Goal: Task Accomplishment & Management: Complete application form

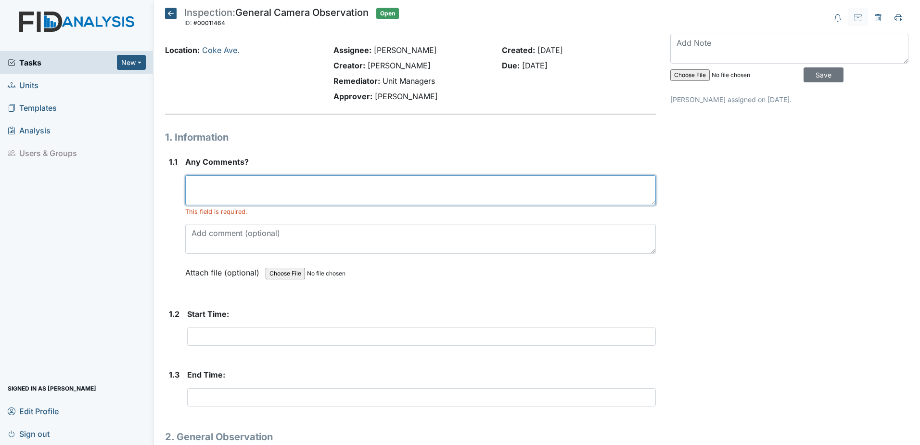
click at [293, 190] on textarea at bounding box center [420, 190] width 471 height 30
click at [351, 179] on textarea at bounding box center [420, 190] width 471 height 30
click at [351, 180] on textarea at bounding box center [420, 190] width 471 height 30
type textarea "none"
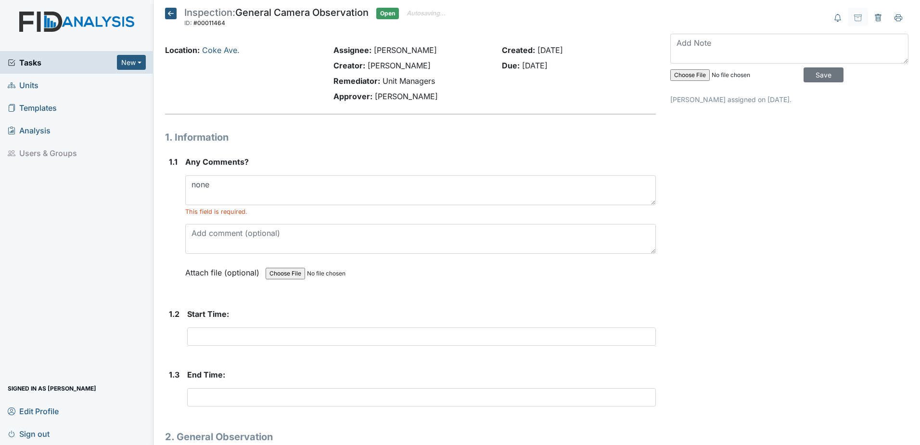
click at [473, 282] on div "Attach file (optional) You can upload .pdf, .txt, .jpg, .jpeg, .png, .csv, .xls…" at bounding box center [420, 273] width 471 height 24
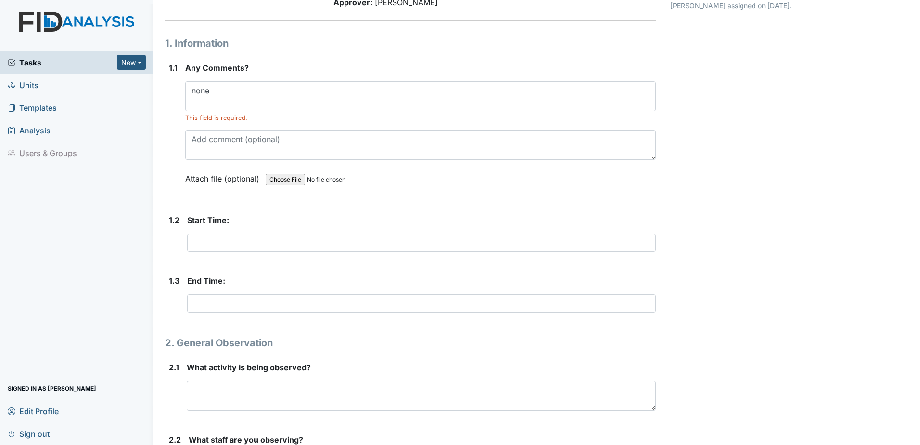
scroll to position [96, 0]
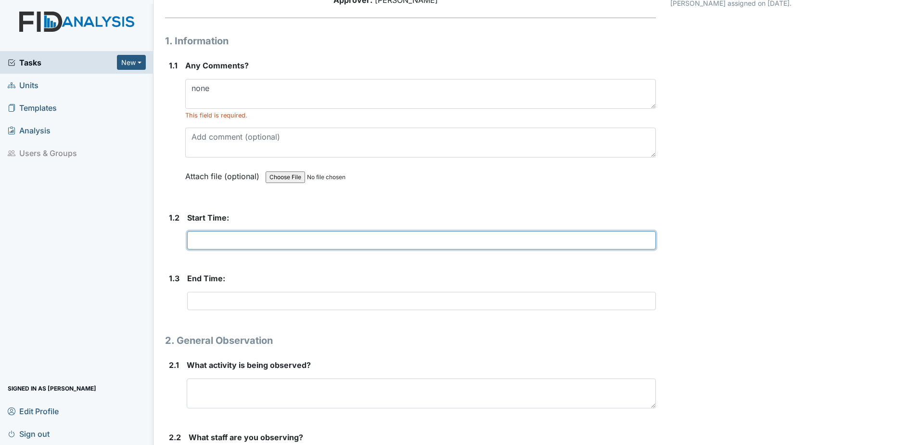
click at [321, 238] on input "text" at bounding box center [421, 240] width 469 height 18
type input "1300"
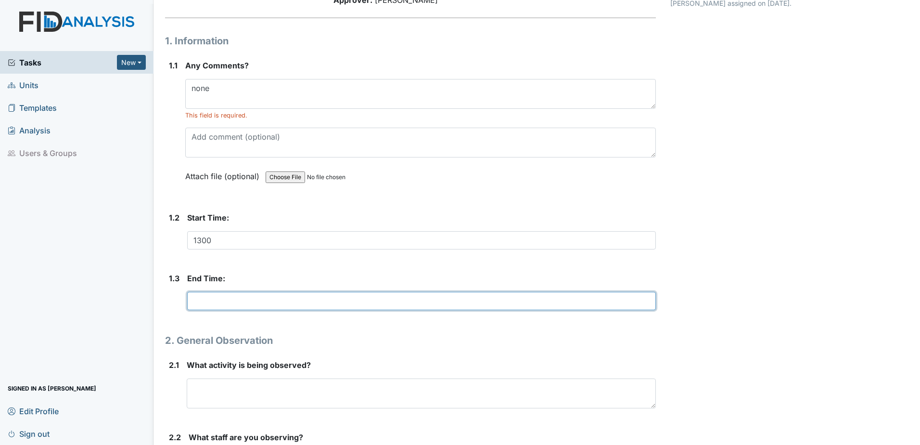
click at [247, 302] on input "text" at bounding box center [421, 301] width 469 height 18
type input "1330"
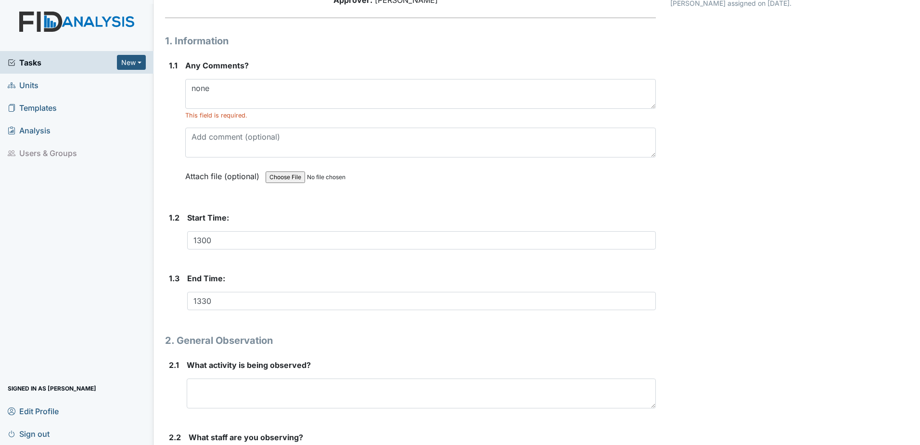
click at [402, 346] on h1 "2. General Observation" at bounding box center [410, 340] width 491 height 14
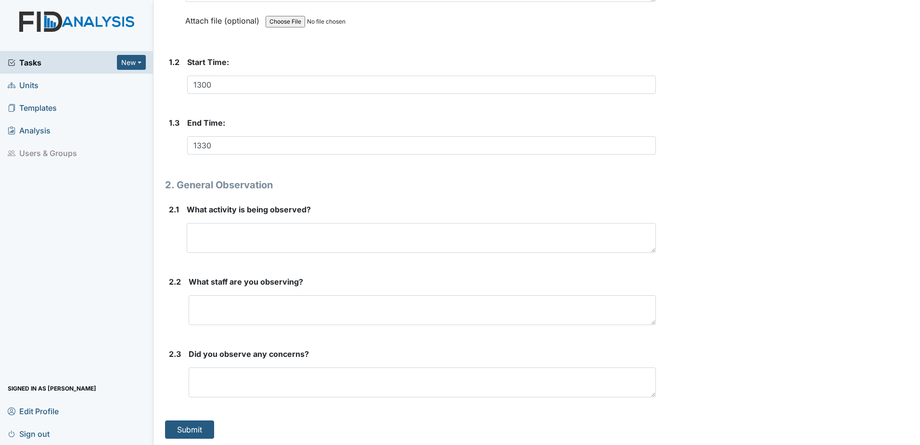
scroll to position [253, 0]
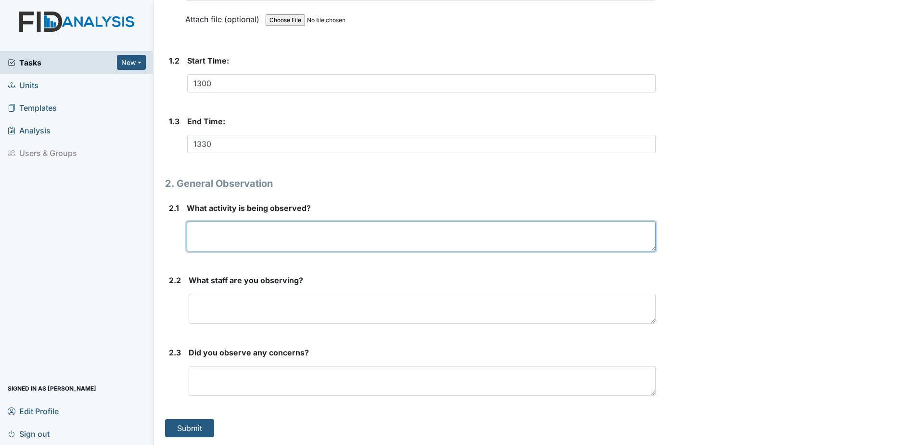
click at [248, 241] on textarea at bounding box center [421, 236] width 469 height 30
click at [255, 234] on textarea at bounding box center [421, 236] width 469 height 30
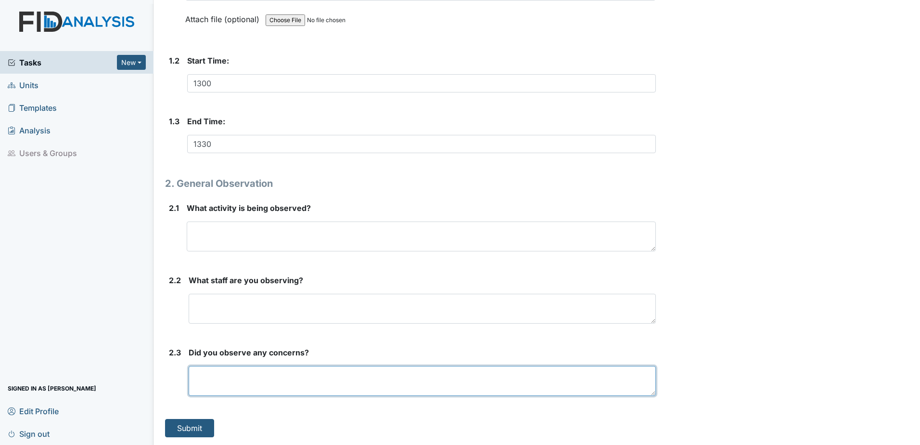
click at [244, 388] on textarea at bounding box center [422, 381] width 467 height 30
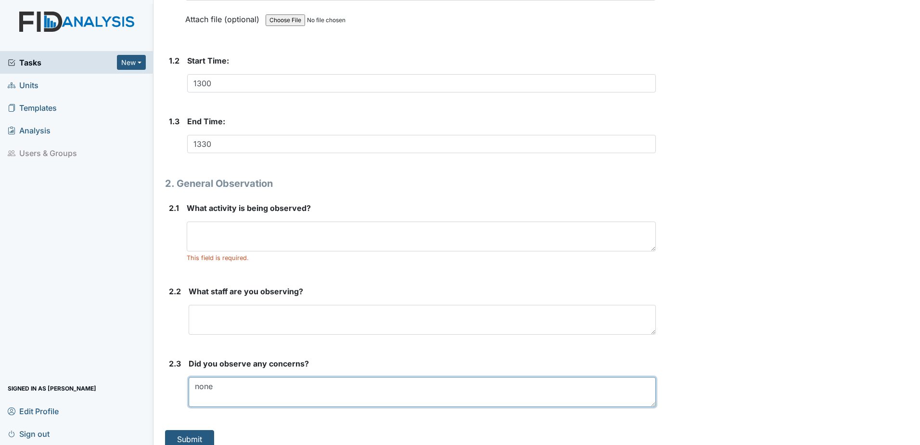
type textarea "none"
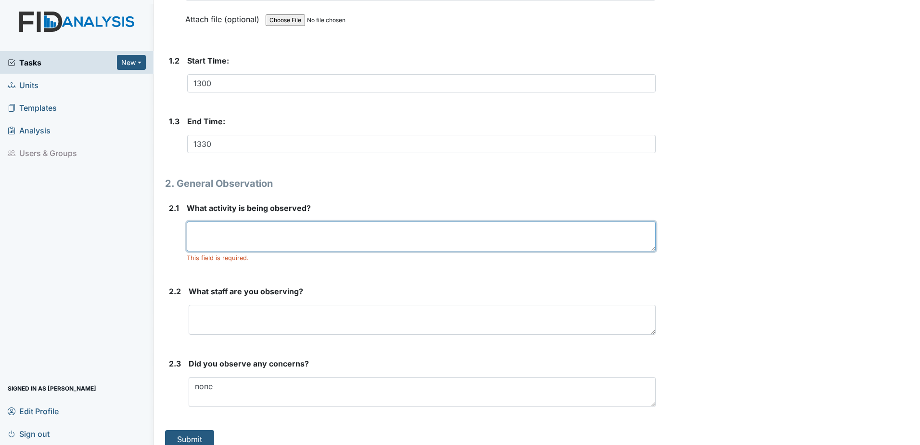
click at [221, 248] on textarea at bounding box center [421, 236] width 469 height 30
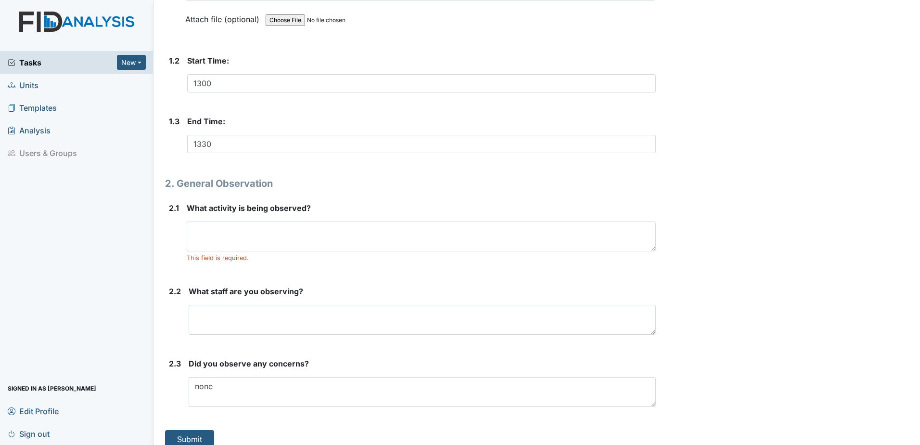
click at [751, 285] on div "Archive Task × Are you sure you want to archive this task? It will appear as in…" at bounding box center [789, 102] width 253 height 694
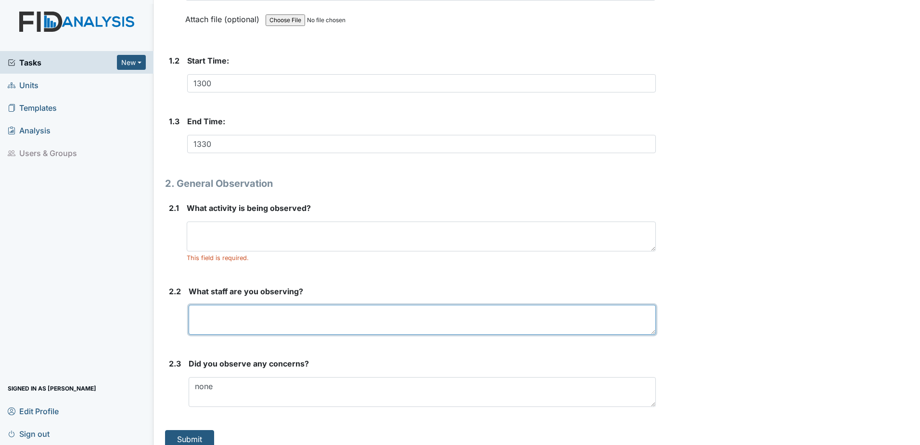
click at [235, 318] on textarea at bounding box center [422, 320] width 467 height 30
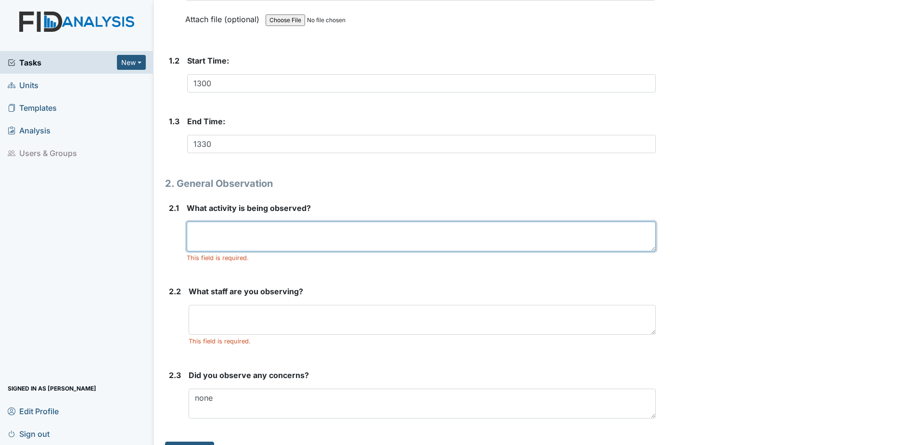
click at [339, 243] on textarea at bounding box center [421, 236] width 469 height 30
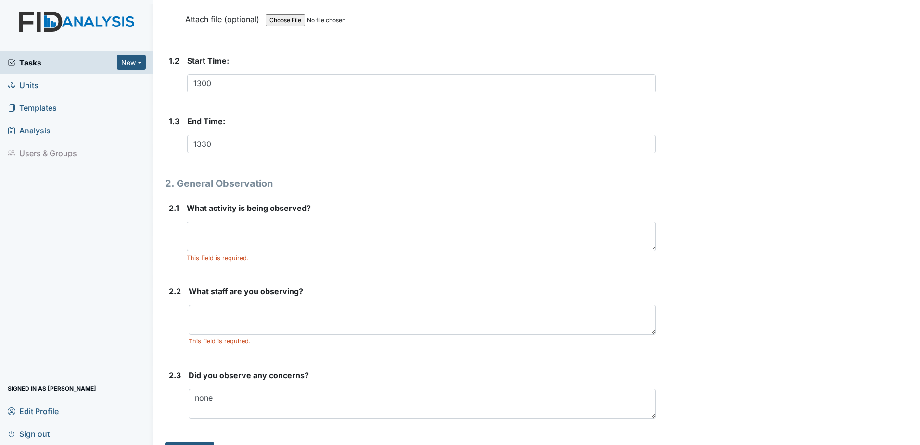
click at [832, 286] on div "Archive Task × Are you sure you want to archive this task? It will appear as in…" at bounding box center [789, 107] width 253 height 705
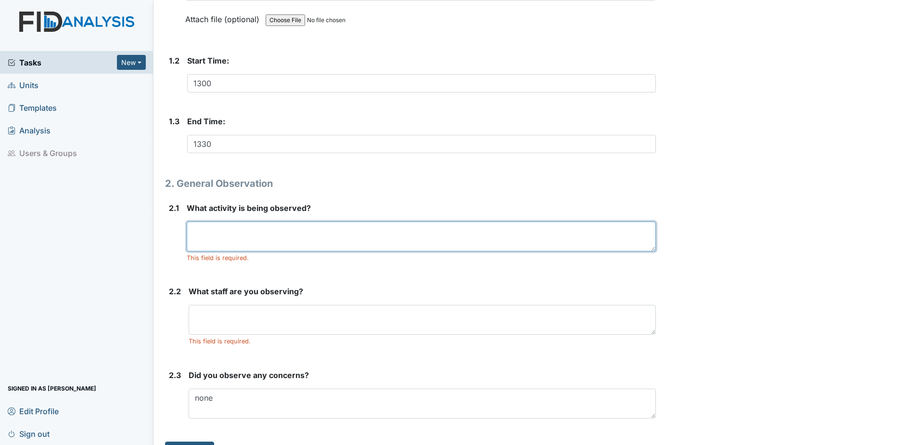
click at [263, 241] on textarea at bounding box center [421, 236] width 469 height 30
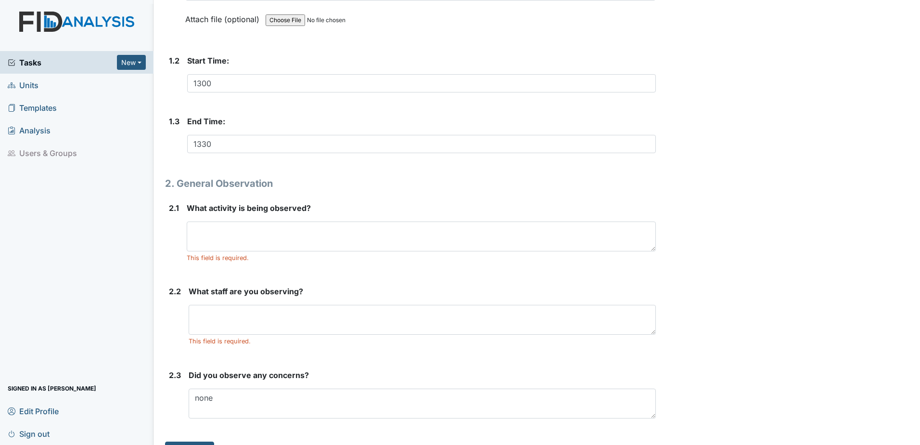
click at [827, 201] on div "Archive Task × Are you sure you want to archive this task? It will appear as in…" at bounding box center [789, 107] width 253 height 705
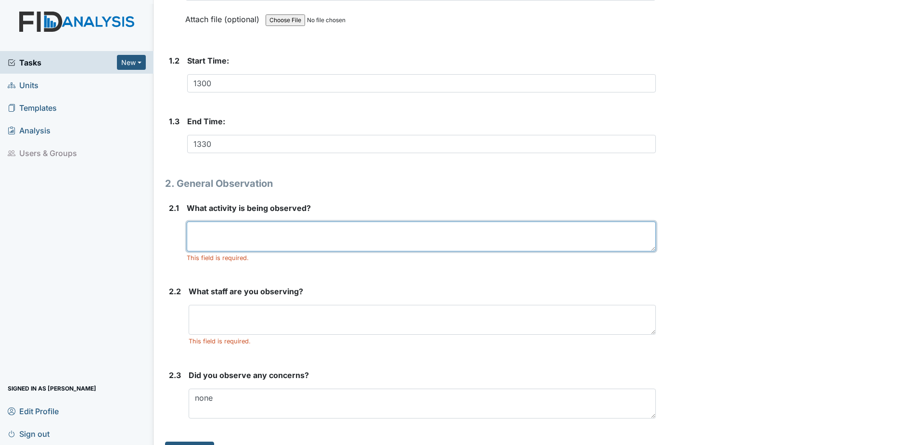
click at [232, 237] on textarea at bounding box center [421, 236] width 469 height 30
type textarea "coloring picture, playing games"
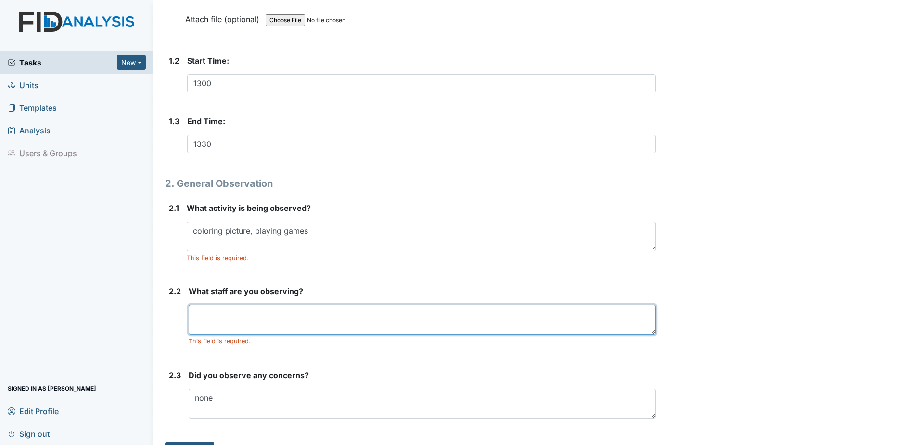
click at [306, 316] on textarea at bounding box center [422, 320] width 467 height 30
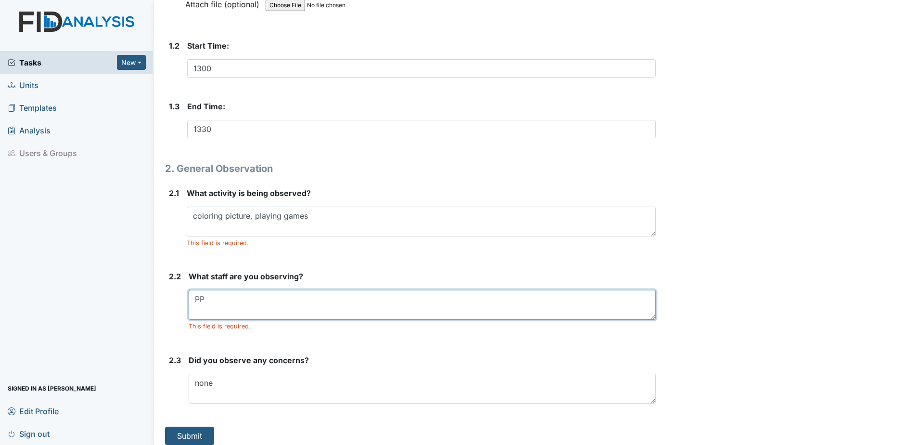
scroll to position [276, 0]
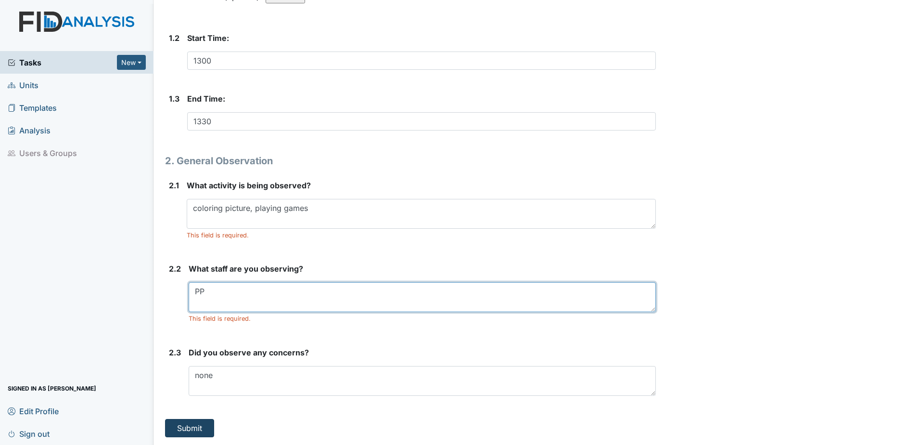
type textarea "PP"
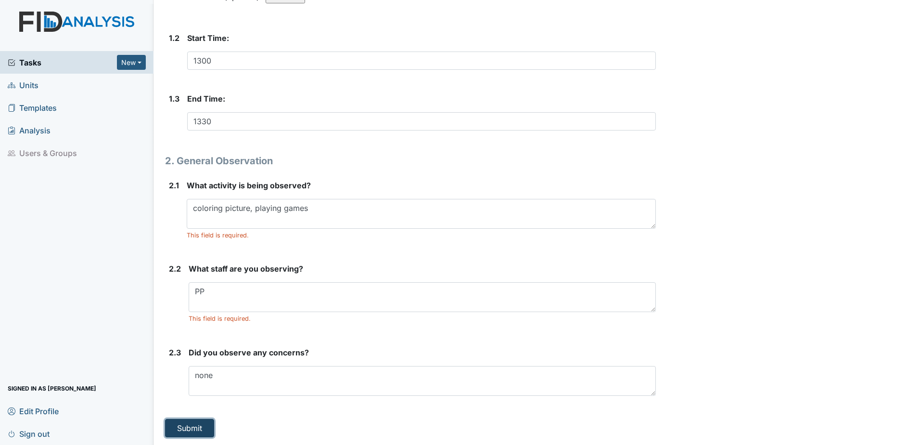
click at [189, 425] on button "Submit" at bounding box center [189, 428] width 49 height 18
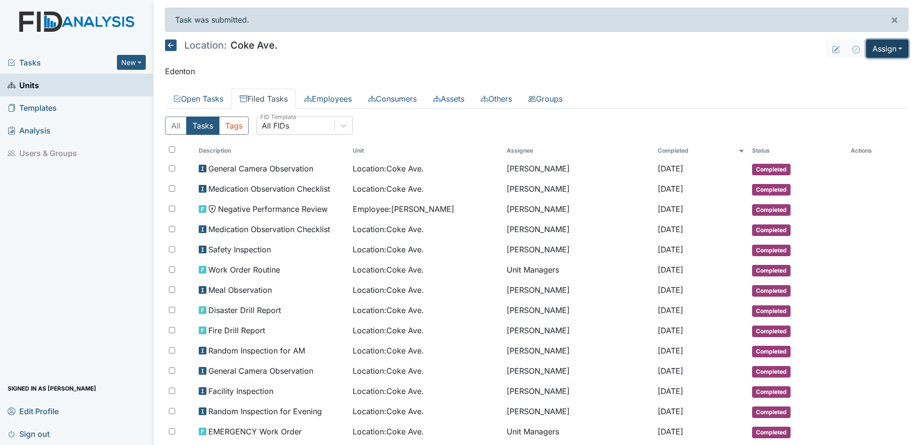
click at [878, 52] on button "Assign" at bounding box center [887, 48] width 42 height 18
click at [860, 96] on link "Assign Document" at bounding box center [864, 101] width 87 height 15
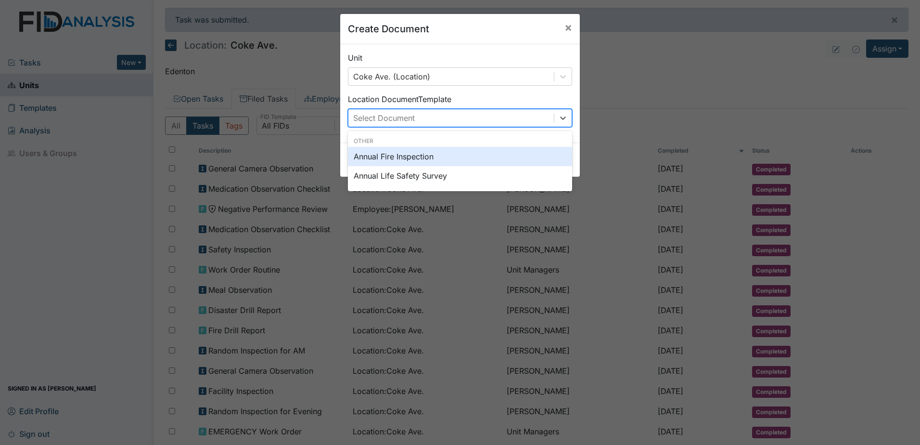
click at [495, 122] on div "Select Document" at bounding box center [451, 117] width 206 height 17
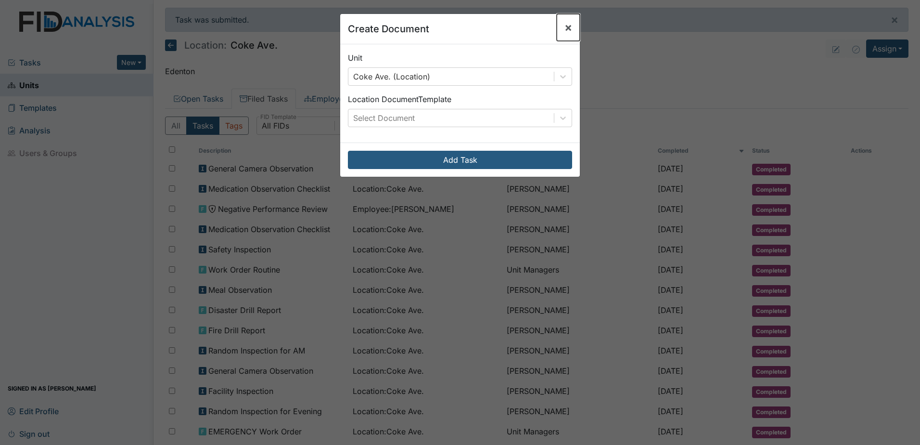
click at [570, 26] on button "×" at bounding box center [568, 27] width 23 height 27
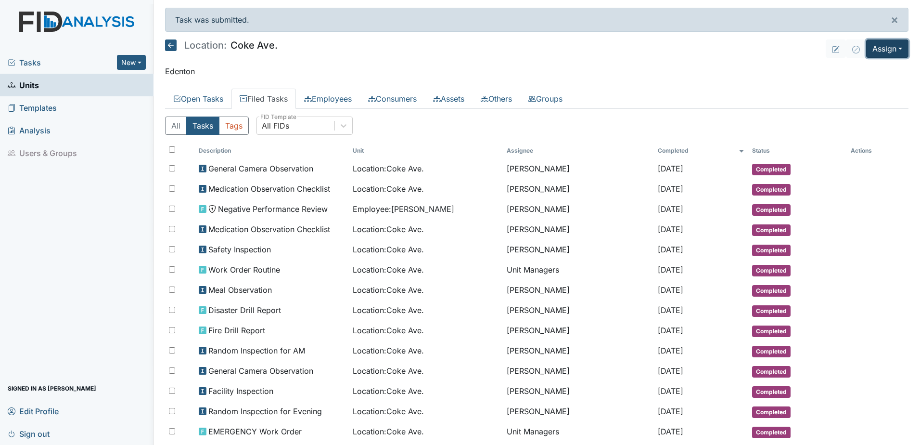
click at [882, 48] on button "Assign" at bounding box center [887, 48] width 42 height 18
click at [871, 84] on link "Assign Inspection" at bounding box center [864, 85] width 87 height 15
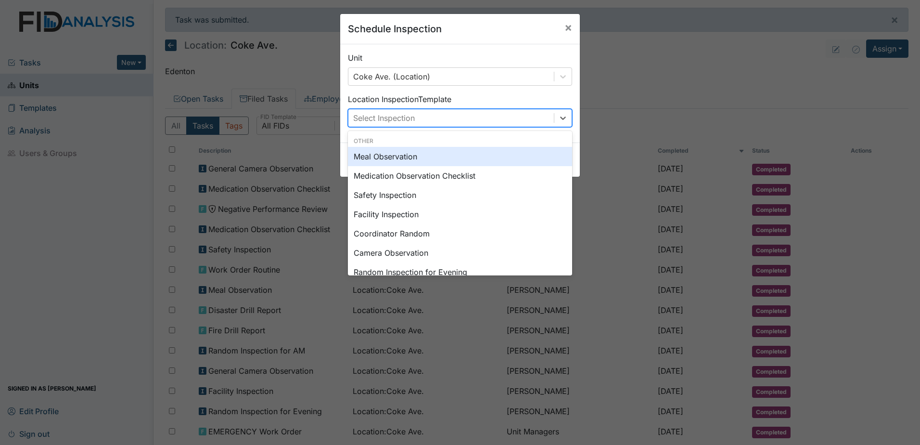
click at [451, 118] on div "Select Inspection" at bounding box center [451, 117] width 206 height 17
click at [461, 155] on div "Meal Observation" at bounding box center [460, 156] width 224 height 19
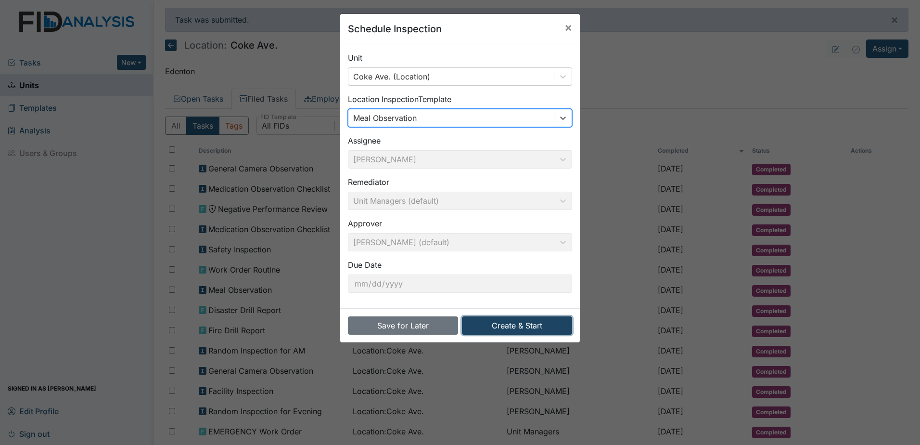
click at [497, 330] on button "Create & Start" at bounding box center [517, 325] width 110 height 18
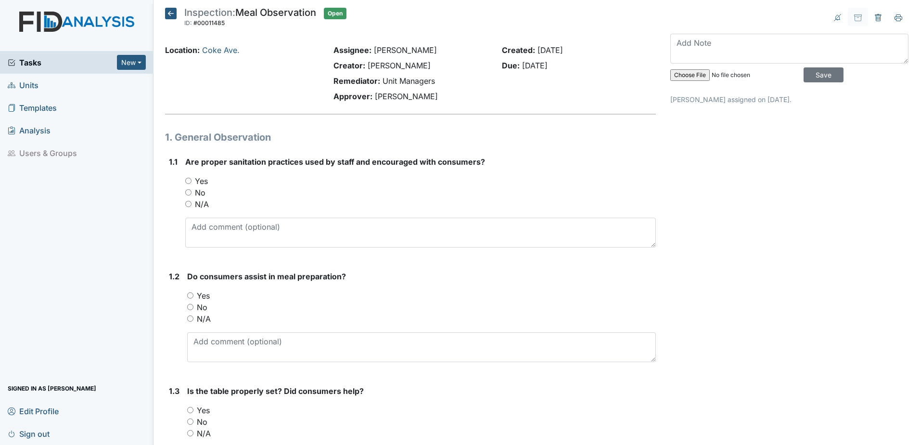
click at [189, 180] on input "Yes" at bounding box center [188, 181] width 6 height 6
radio input "true"
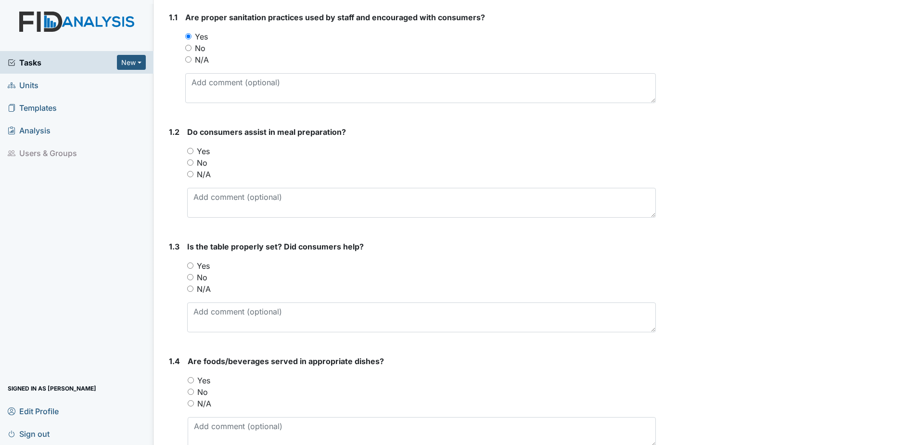
scroll to position [193, 0]
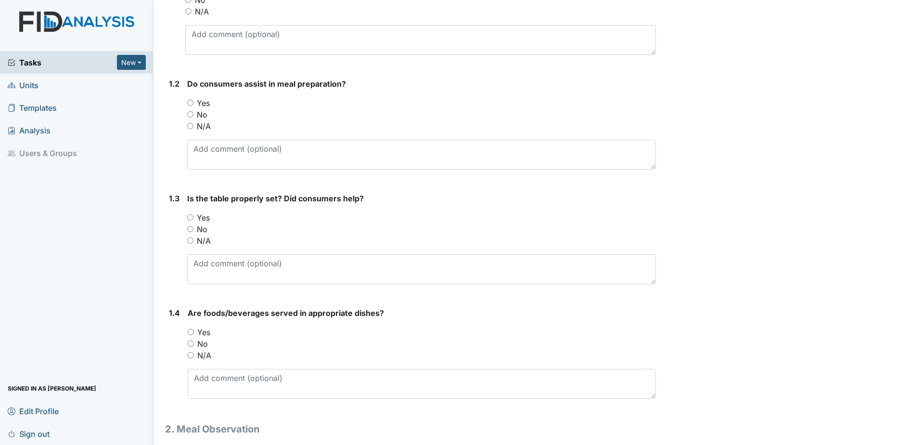
click at [191, 103] on input "Yes" at bounding box center [190, 103] width 6 height 6
radio input "true"
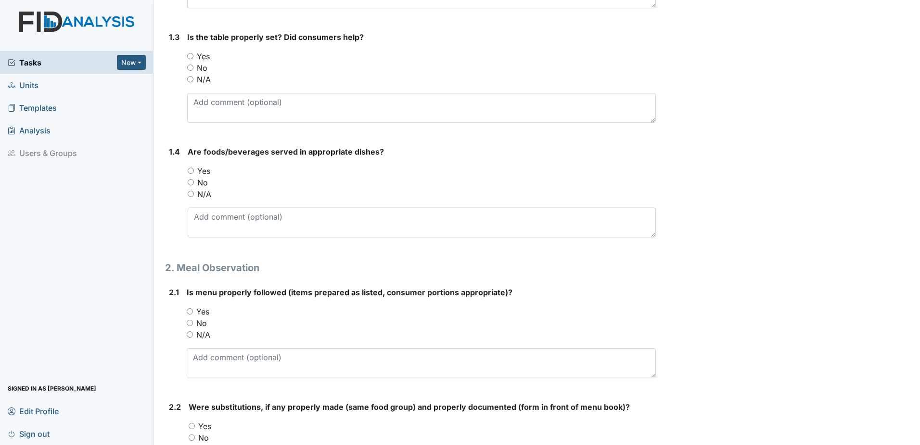
scroll to position [337, 0]
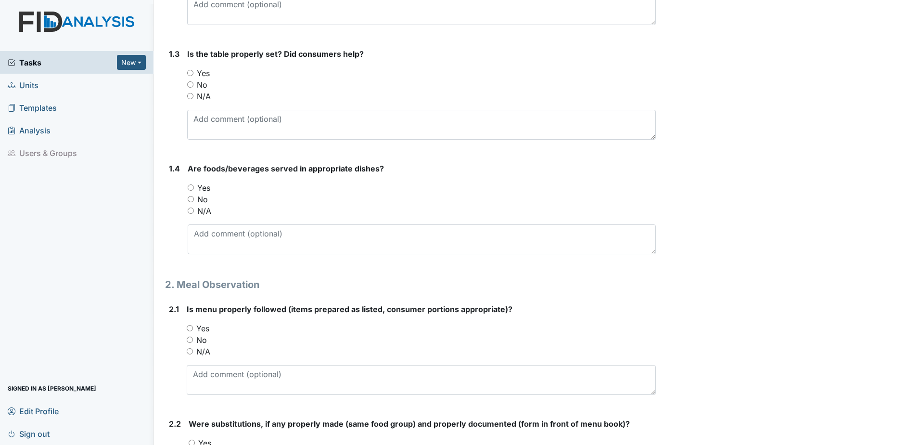
click at [182, 67] on div "1.3 Is the table properly set? Did consumers help? You must select one of the b…" at bounding box center [410, 97] width 491 height 99
click at [188, 72] on input "Yes" at bounding box center [190, 73] width 6 height 6
radio input "true"
click at [194, 193] on div "Yes" at bounding box center [422, 188] width 468 height 12
click at [190, 188] on input "Yes" at bounding box center [191, 187] width 6 height 6
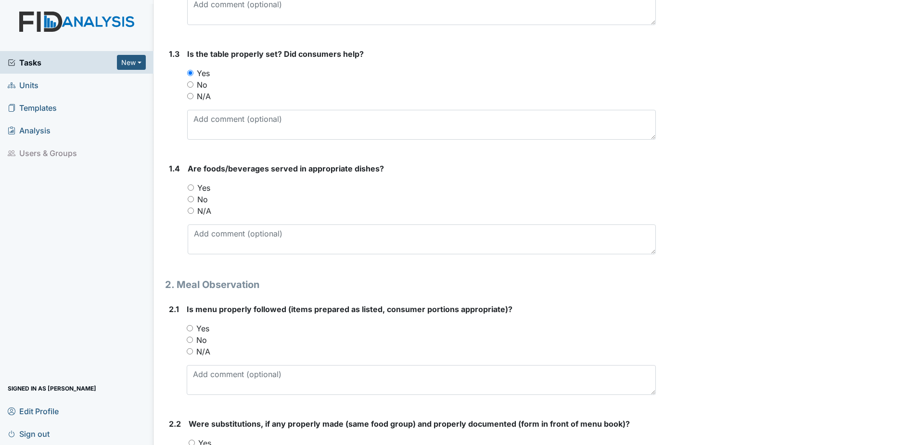
radio input "true"
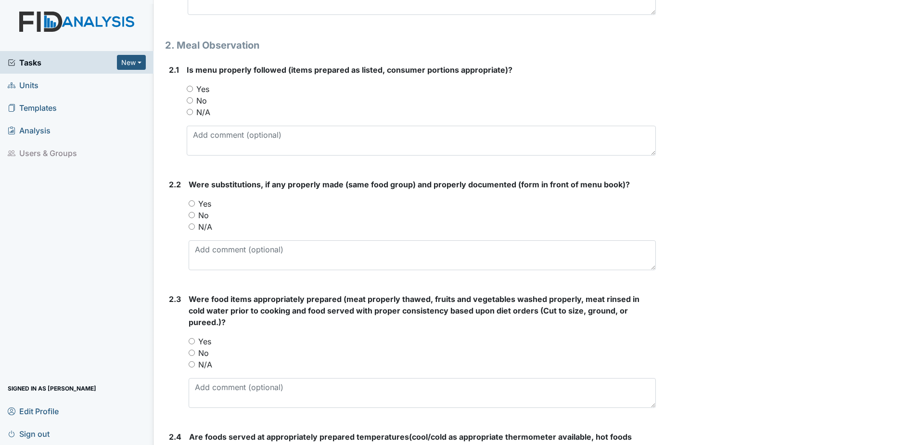
scroll to position [578, 0]
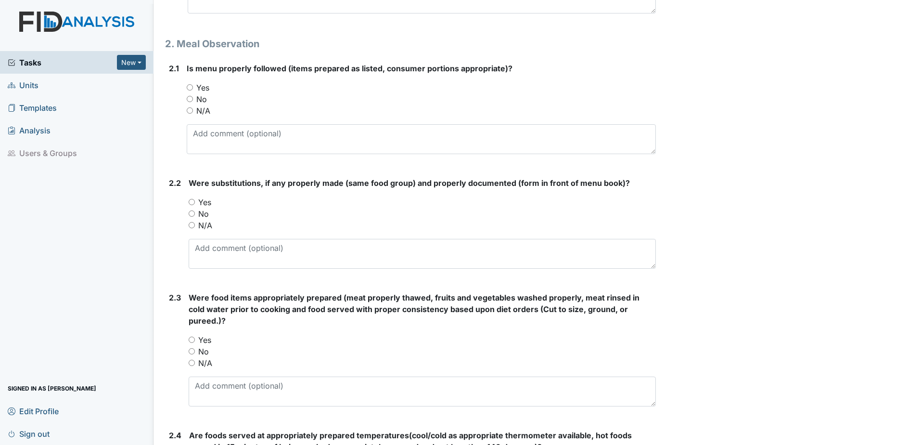
click at [188, 89] on input "Yes" at bounding box center [190, 87] width 6 height 6
radio input "true"
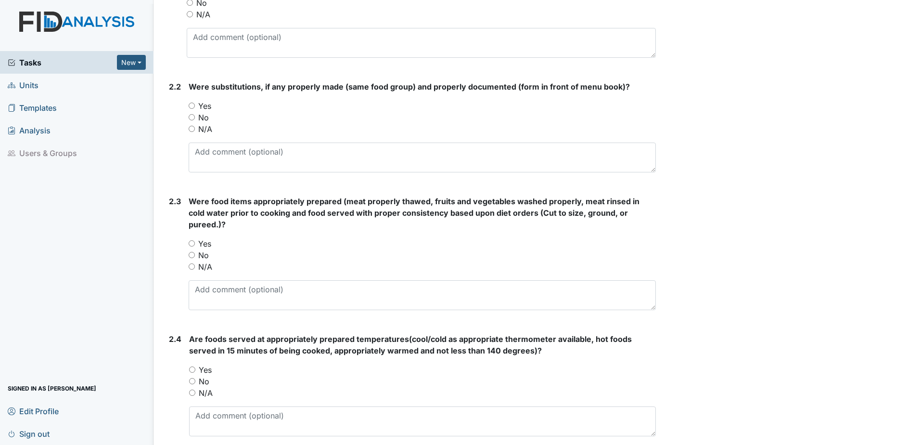
scroll to position [722, 0]
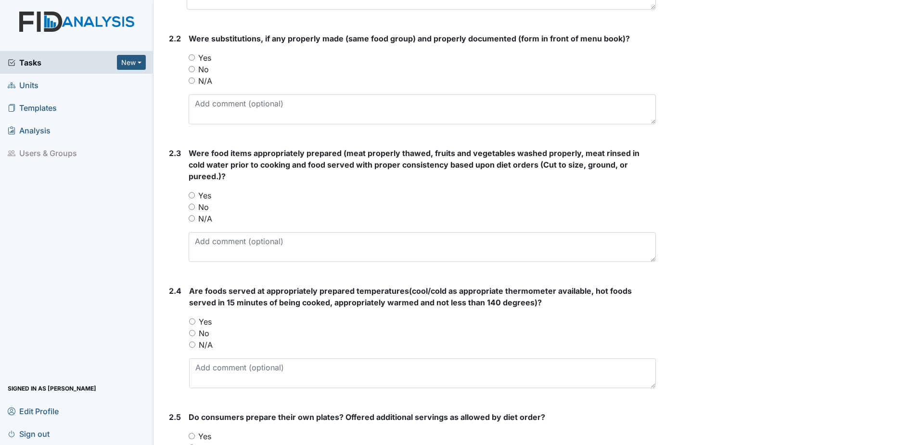
click at [189, 56] on input "Yes" at bounding box center [192, 57] width 6 height 6
radio input "true"
click at [191, 192] on input "Yes" at bounding box center [192, 195] width 6 height 6
radio input "true"
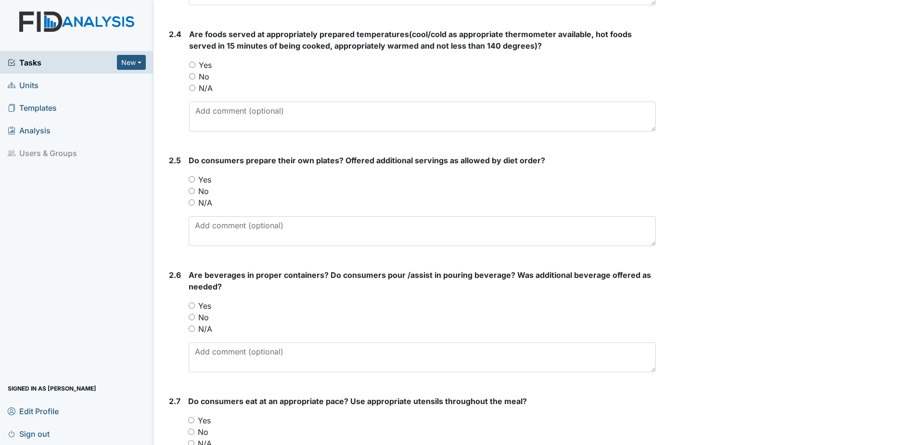
scroll to position [963, 0]
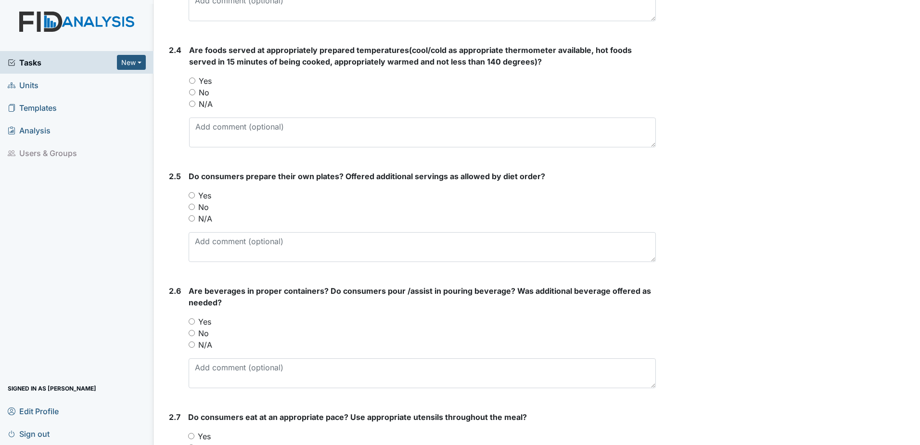
click at [191, 77] on input "Yes" at bounding box center [192, 80] width 6 height 6
radio input "true"
click at [193, 192] on input "Yes" at bounding box center [192, 195] width 6 height 6
radio input "true"
click at [194, 318] on input "Yes" at bounding box center [192, 321] width 6 height 6
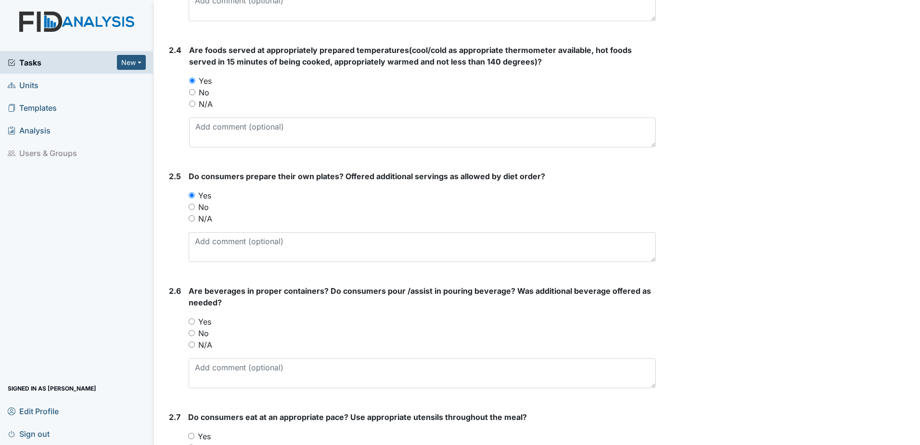
radio input "true"
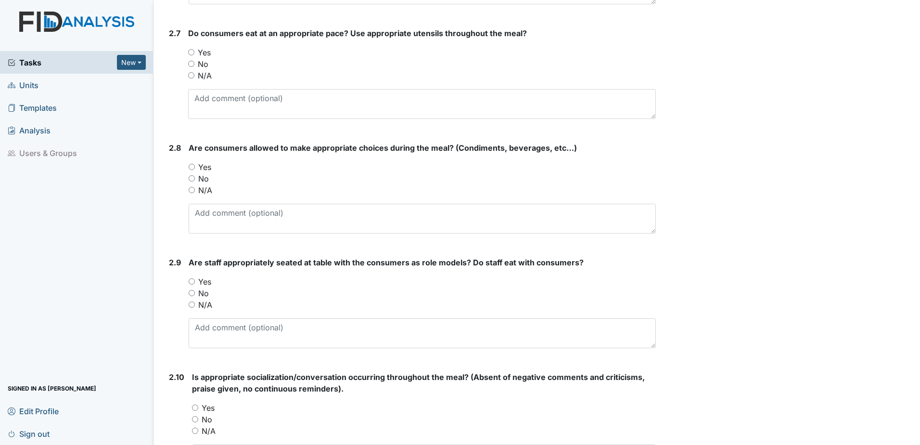
scroll to position [1348, 0]
click at [192, 48] on input "Yes" at bounding box center [191, 51] width 6 height 6
radio input "true"
click at [193, 162] on input "Yes" at bounding box center [192, 165] width 6 height 6
radio input "true"
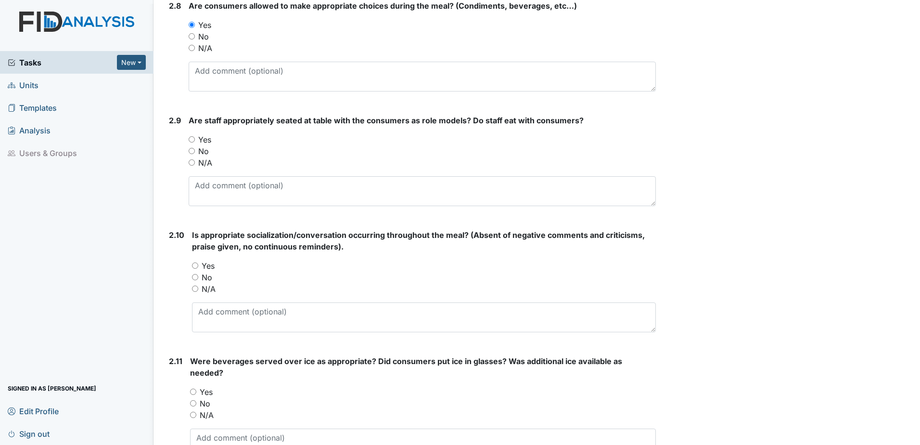
scroll to position [1540, 0]
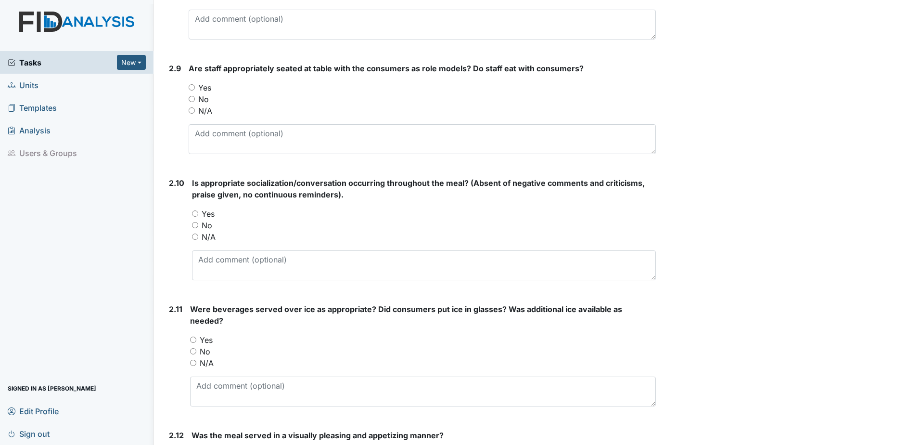
click at [193, 84] on input "Yes" at bounding box center [192, 87] width 6 height 6
radio input "true"
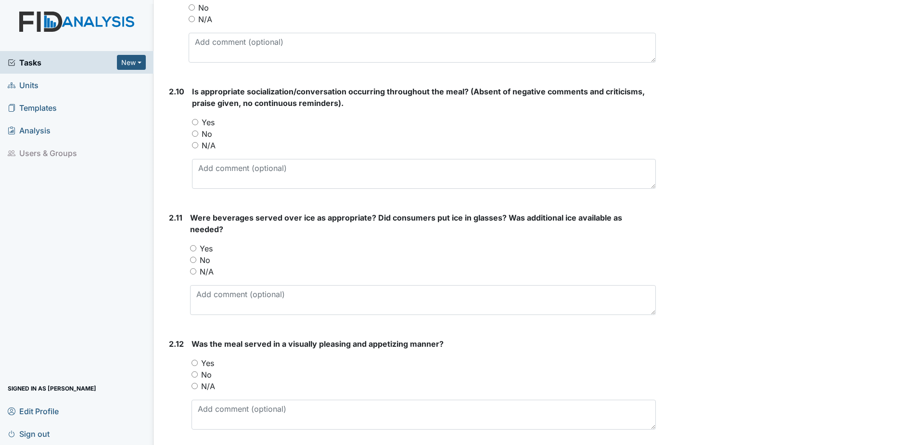
scroll to position [1685, 0]
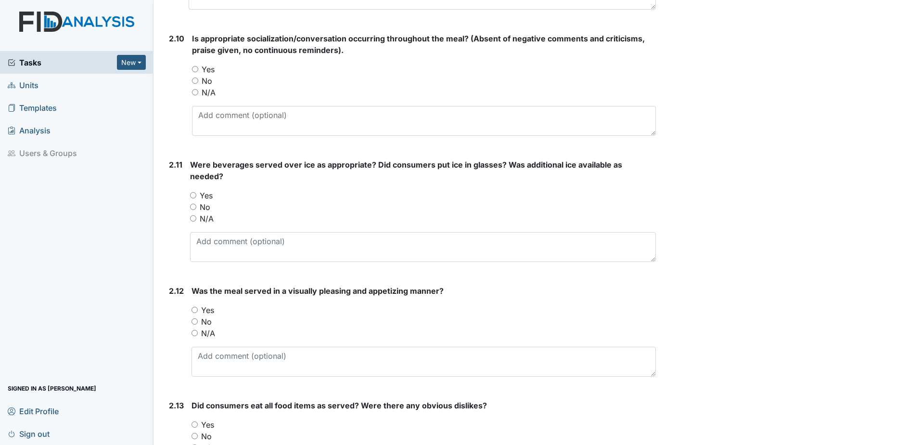
click at [199, 190] on div "Yes" at bounding box center [423, 196] width 466 height 12
click at [193, 192] on input "Yes" at bounding box center [193, 195] width 6 height 6
radio input "true"
click at [195, 66] on input "Yes" at bounding box center [195, 69] width 6 height 6
radio input "true"
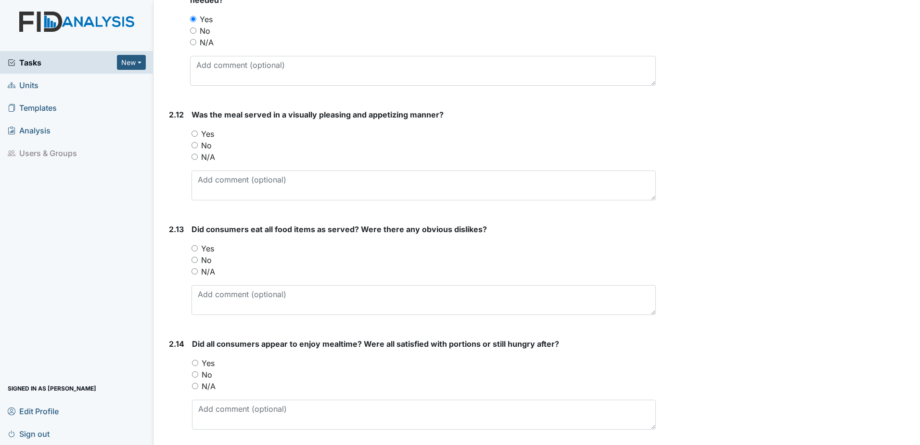
scroll to position [1877, 0]
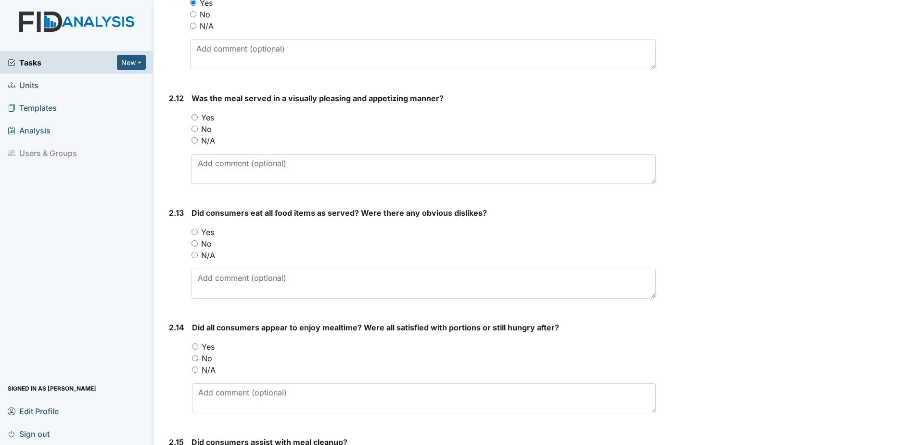
click at [193, 114] on input "Yes" at bounding box center [195, 117] width 6 height 6
radio input "true"
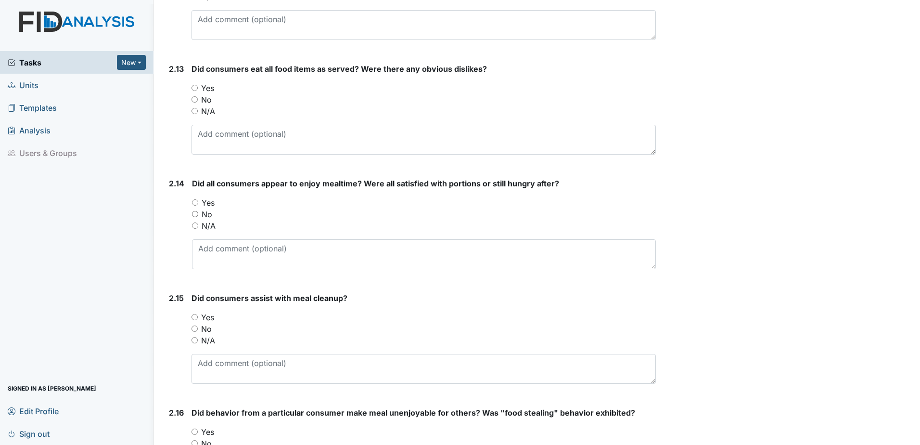
scroll to position [2022, 0]
click at [194, 84] on input "Yes" at bounding box center [195, 87] width 6 height 6
radio input "true"
click at [193, 199] on input "Yes" at bounding box center [195, 202] width 6 height 6
radio input "true"
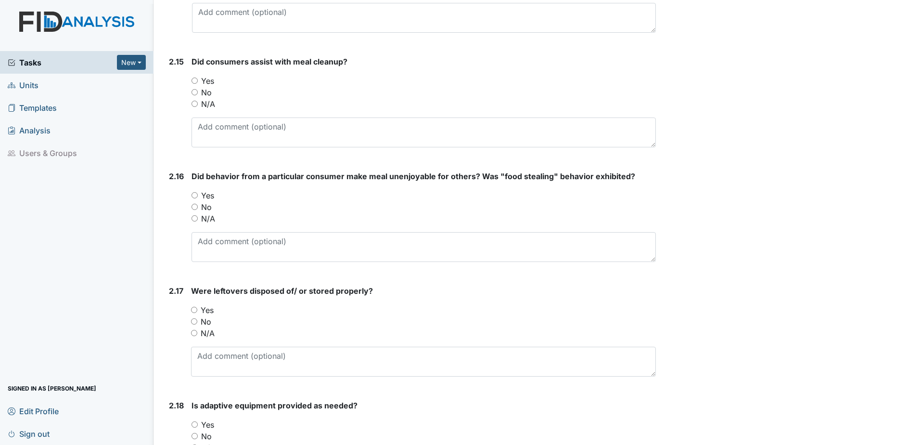
scroll to position [2262, 0]
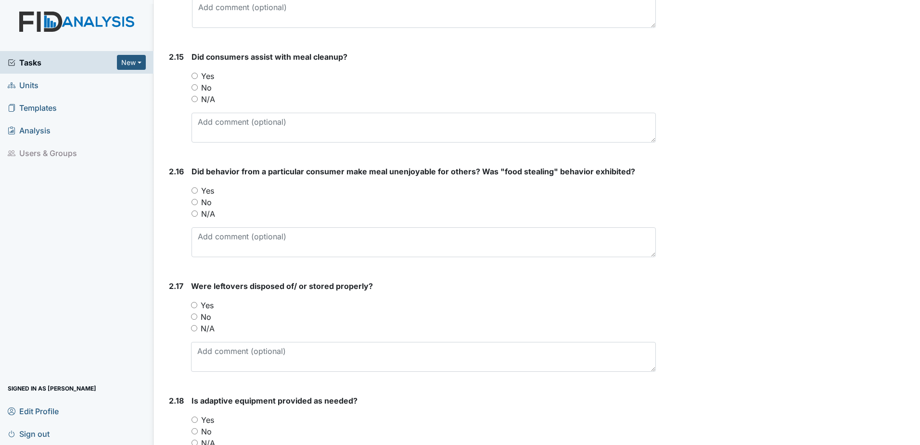
click at [195, 73] on input "Yes" at bounding box center [195, 76] width 6 height 6
radio input "true"
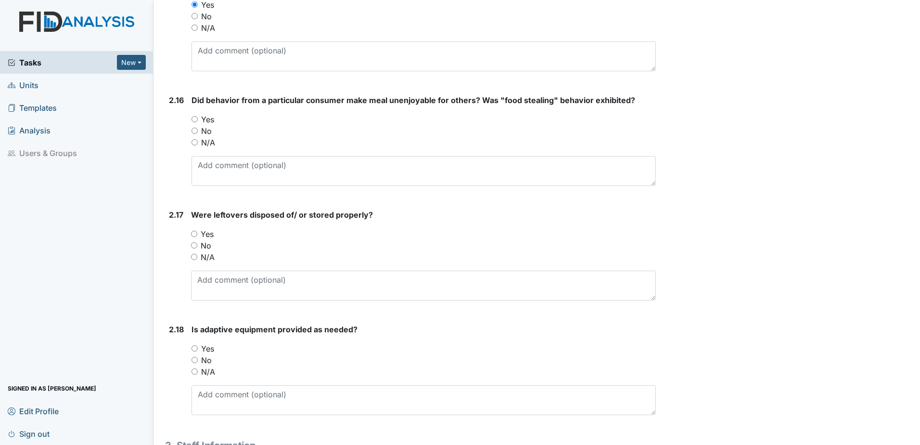
scroll to position [2359, 0]
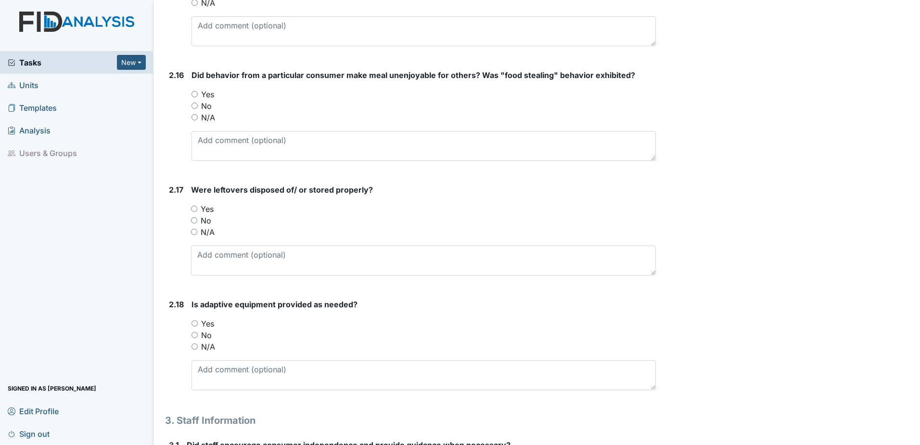
click at [194, 100] on div "No" at bounding box center [424, 106] width 464 height 12
drag, startPoint x: 196, startPoint y: 95, endPoint x: 211, endPoint y: 96, distance: 15.0
click at [197, 103] on input "No" at bounding box center [195, 106] width 6 height 6
radio input "true"
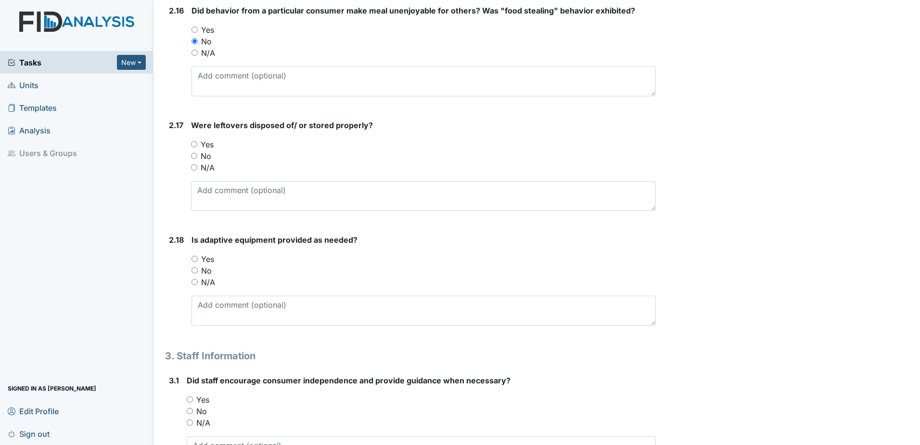
scroll to position [2455, 0]
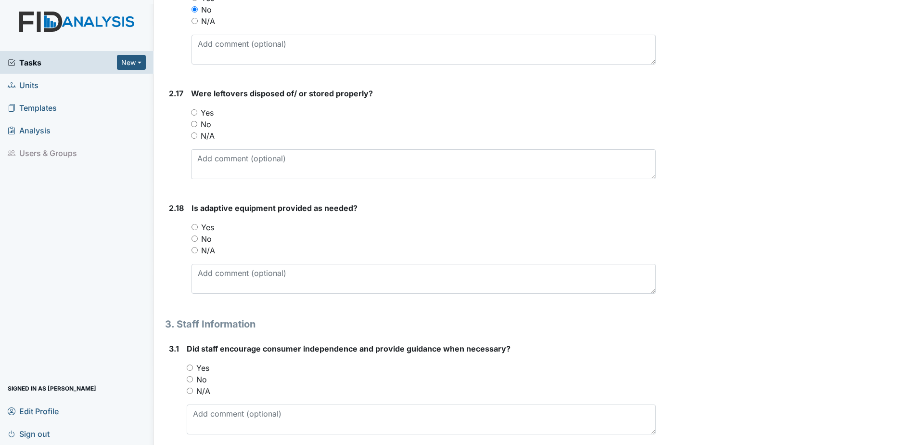
click at [193, 109] on input "Yes" at bounding box center [194, 112] width 6 height 6
radio input "true"
click at [193, 224] on input "Yes" at bounding box center [195, 227] width 6 height 6
radio input "true"
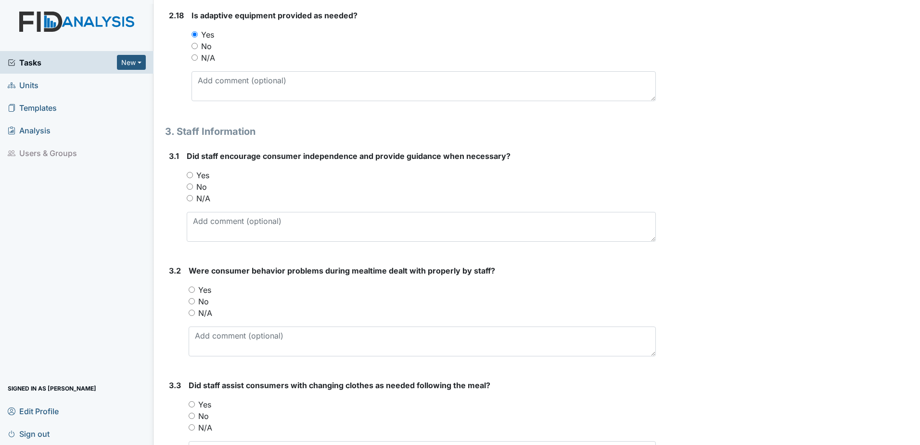
scroll to position [2695, 0]
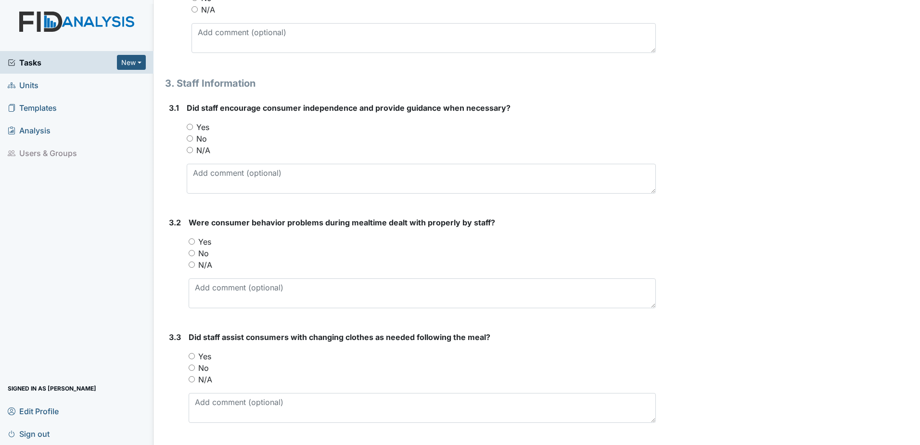
click at [192, 353] on input "Yes" at bounding box center [192, 356] width 6 height 6
radio input "true"
click at [191, 238] on input "Yes" at bounding box center [192, 241] width 6 height 6
radio input "true"
drag, startPoint x: 189, startPoint y: 111, endPoint x: 205, endPoint y: 120, distance: 17.9
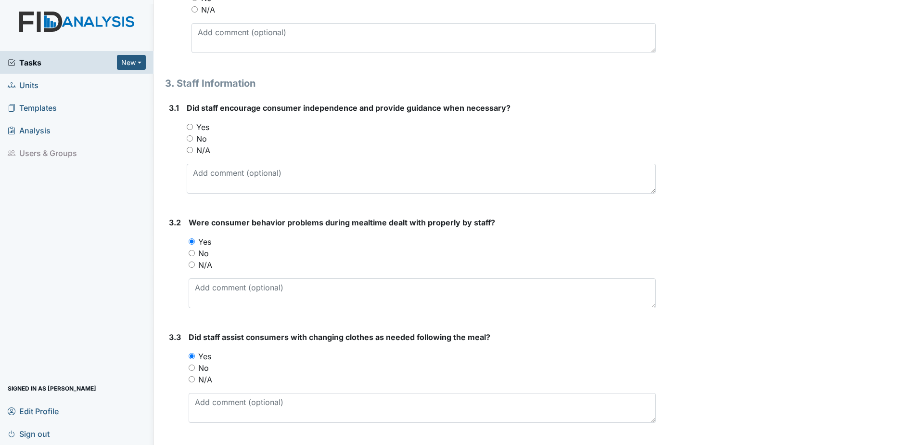
click at [191, 121] on div "Yes" at bounding box center [421, 127] width 469 height 12
click at [191, 124] on input "Yes" at bounding box center [190, 127] width 6 height 6
radio input "true"
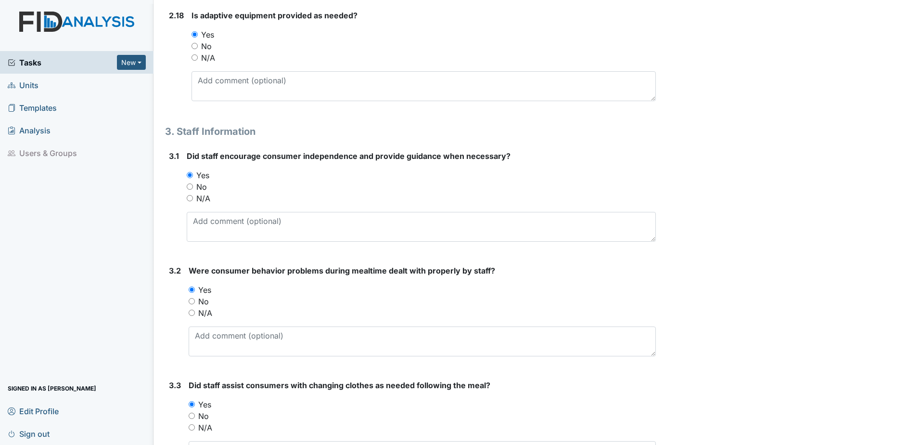
scroll to position [2711, 0]
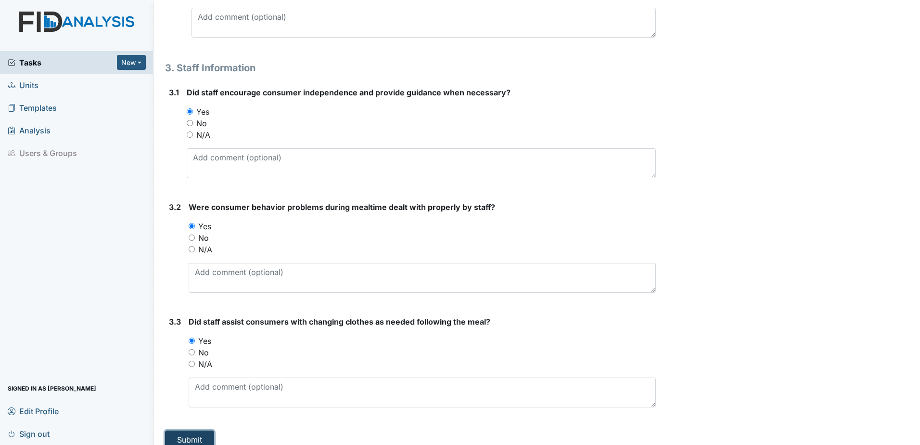
click at [201, 430] on button "Submit" at bounding box center [189, 439] width 49 height 18
